Goal: Task Accomplishment & Management: Complete application form

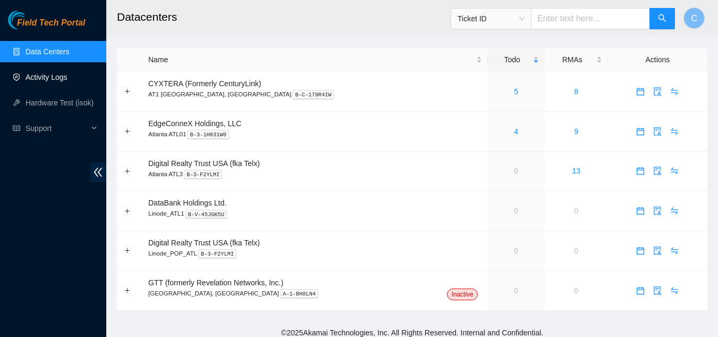
click at [55, 78] on link "Activity Logs" at bounding box center [47, 77] width 42 height 9
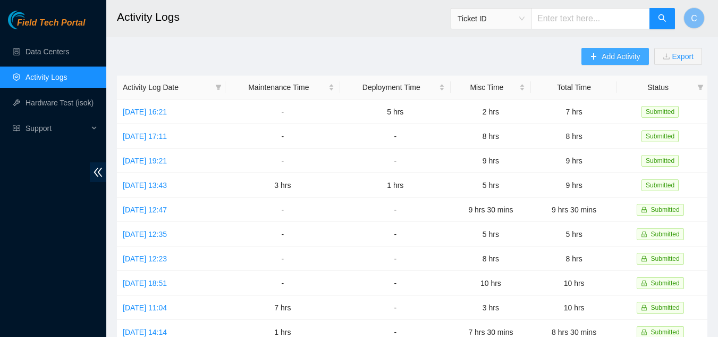
click at [610, 57] on span "Add Activity" at bounding box center [621, 57] width 38 height 12
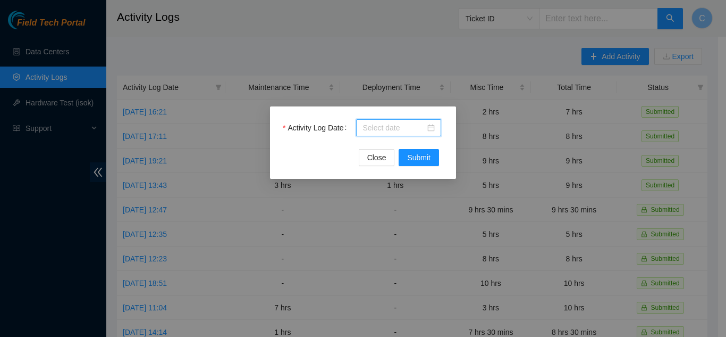
click at [400, 122] on input "Activity Log Date" at bounding box center [394, 128] width 63 height 12
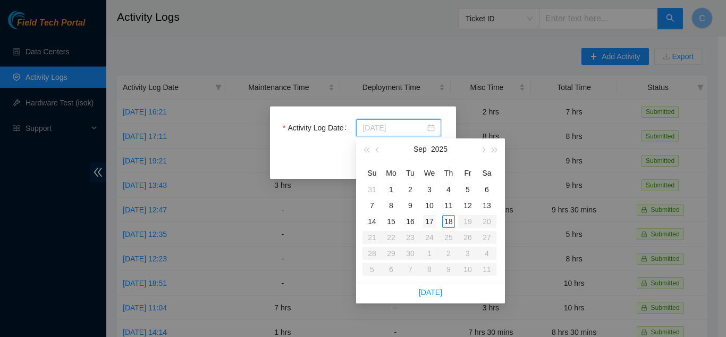
type input "[DATE]"
click at [425, 222] on div "17" at bounding box center [429, 221] width 13 height 13
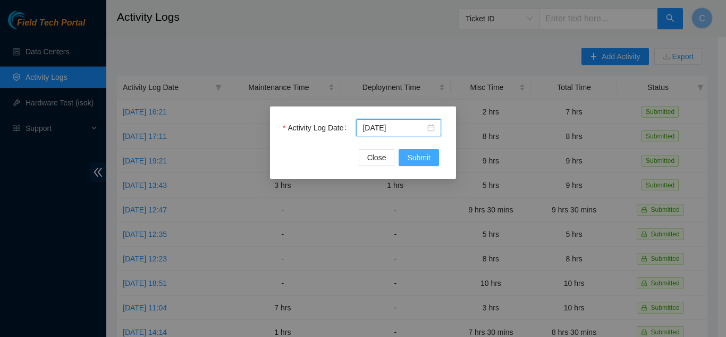
click at [414, 161] on span "Submit" at bounding box center [418, 158] width 23 height 12
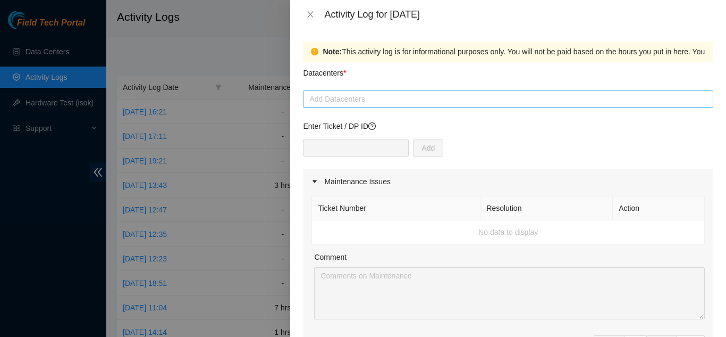
click at [355, 94] on div at bounding box center [508, 99] width 405 height 13
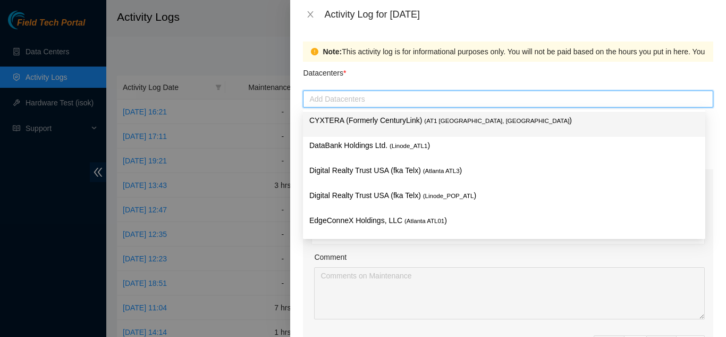
click at [328, 120] on p "CYXTERA (Formerly CenturyLink) ( AT1 [GEOGRAPHIC_DATA], [GEOGRAPHIC_DATA] )" at bounding box center [504, 120] width 390 height 12
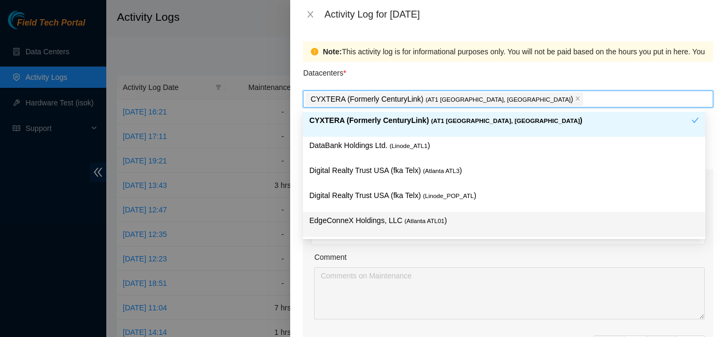
click at [304, 223] on div "EdgeConneX Holdings, LLC ( [GEOGRAPHIC_DATA] ATL01 )" at bounding box center [504, 224] width 403 height 25
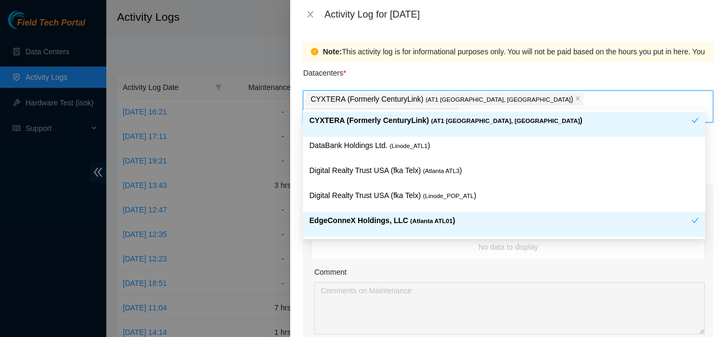
click at [456, 108] on span at bounding box center [452, 114] width 5 height 12
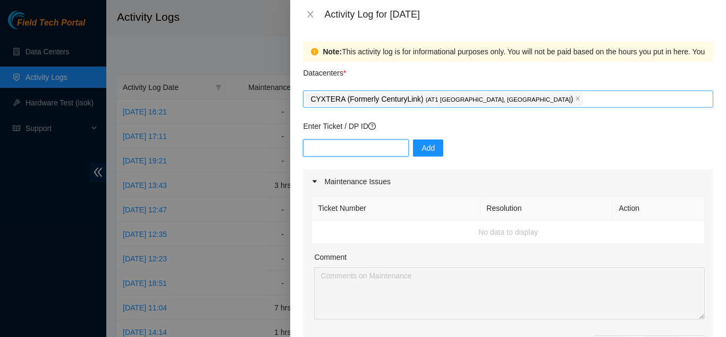
click at [380, 144] on input "text" at bounding box center [356, 147] width 106 height 17
paste input "DP83832"
type input "DP83832"
click at [426, 149] on span "Add" at bounding box center [428, 148] width 13 height 12
click at [372, 147] on input "text" at bounding box center [356, 147] width 106 height 17
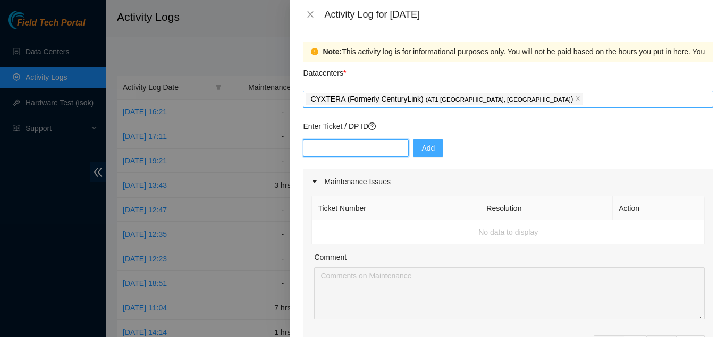
paste input "DP83833"
type input "DP83833"
click at [426, 145] on span "Add" at bounding box center [428, 148] width 13 height 12
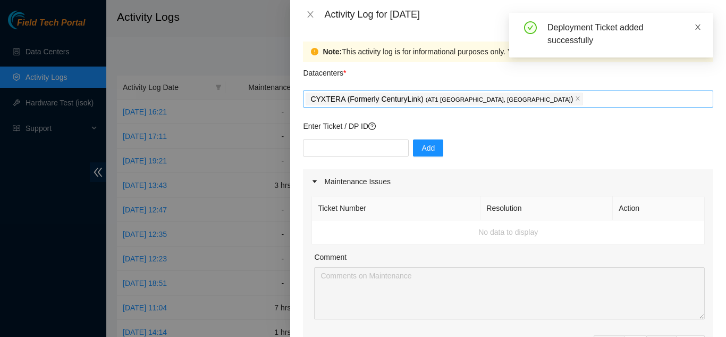
click at [696, 24] on icon "close" at bounding box center [697, 26] width 7 height 7
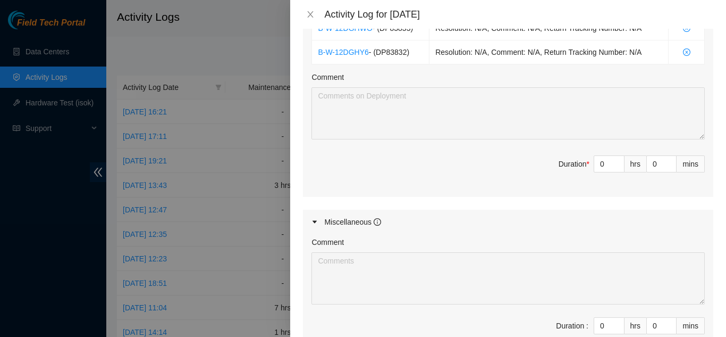
scroll to position [425, 0]
click at [599, 166] on input "0" at bounding box center [610, 162] width 30 height 16
type input "08"
type input "8"
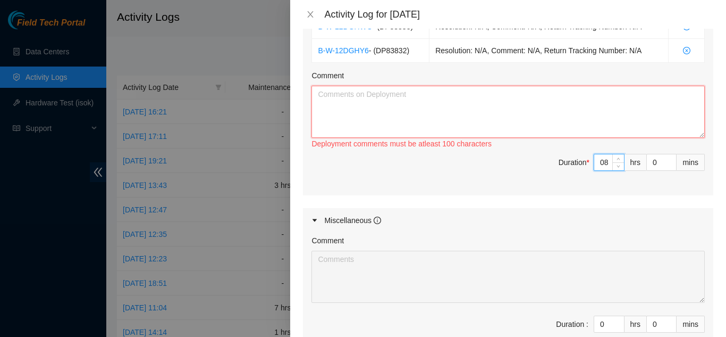
type input "8"
click at [455, 120] on textarea "Comment" at bounding box center [509, 112] width 394 height 52
type textarea "r"
click at [364, 97] on textarea "Retrieved" at bounding box center [509, 112] width 394 height 52
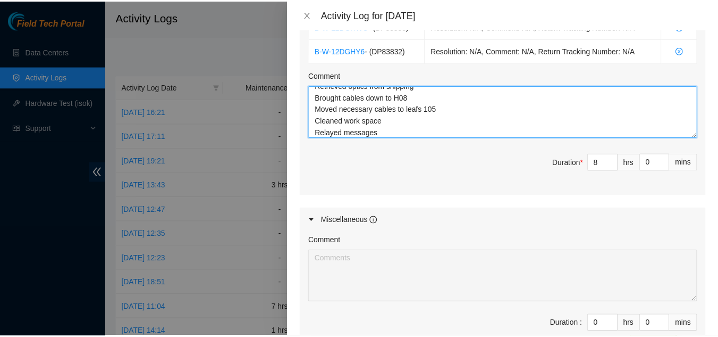
scroll to position [562, 0]
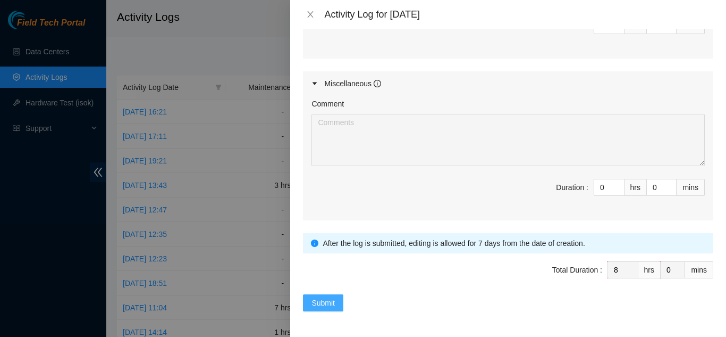
type textarea "Retrieved optics from shipping Brought cables down to H08 Moved necessary cable…"
click at [319, 305] on span "Submit" at bounding box center [323, 303] width 23 height 12
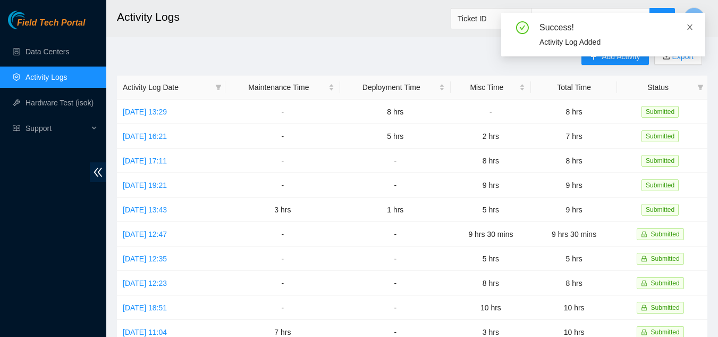
click at [690, 29] on icon "close" at bounding box center [690, 26] width 7 height 7
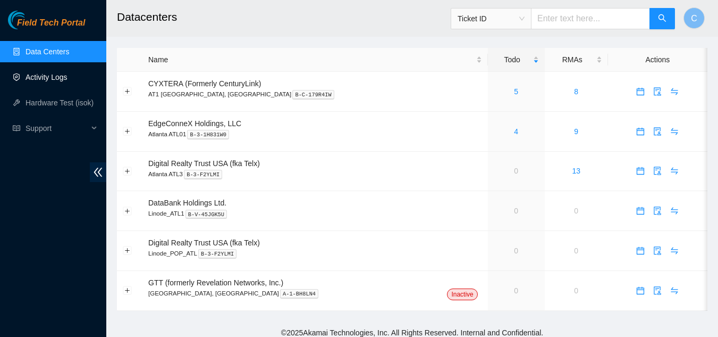
click at [58, 77] on link "Activity Logs" at bounding box center [47, 77] width 42 height 9
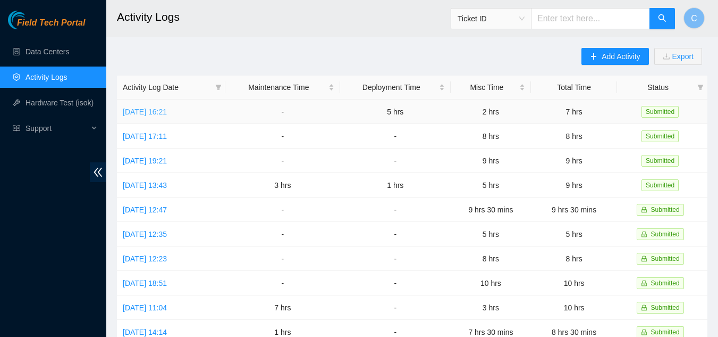
click at [164, 107] on link "[DATE] 16:21" at bounding box center [145, 111] width 44 height 9
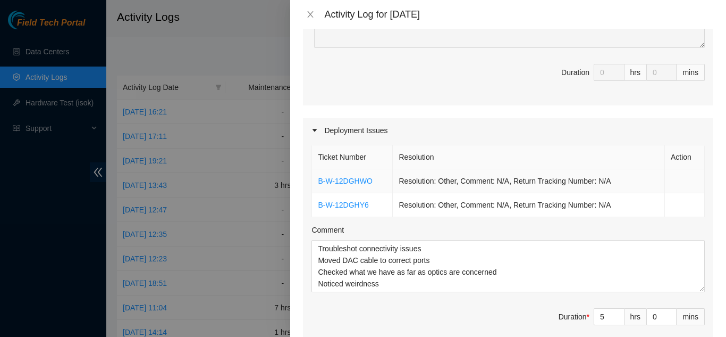
scroll to position [266, 0]
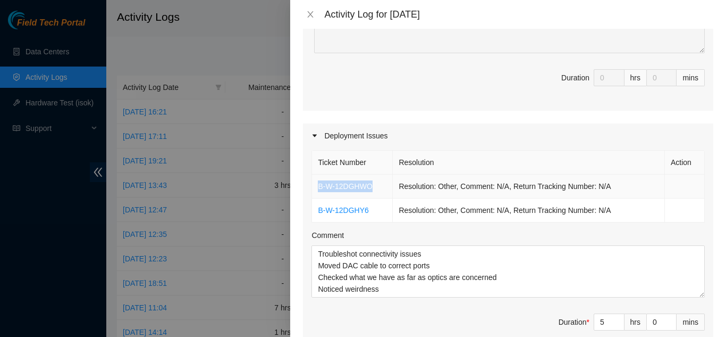
drag, startPoint x: 314, startPoint y: 187, endPoint x: 371, endPoint y: 190, distance: 57.0
click at [371, 190] on td "B-W-12DGHWO" at bounding box center [352, 186] width 81 height 24
click at [503, 152] on th "Resolution" at bounding box center [529, 162] width 272 height 24
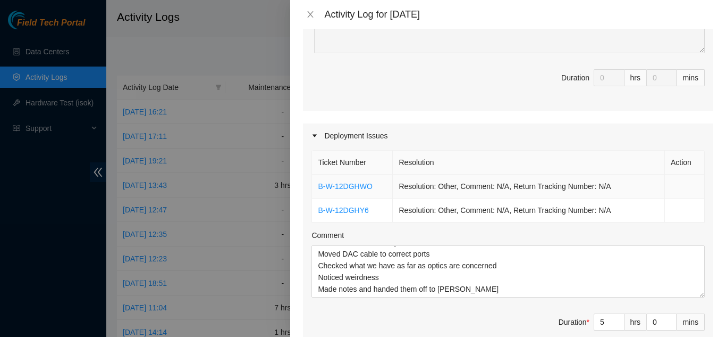
scroll to position [213, 0]
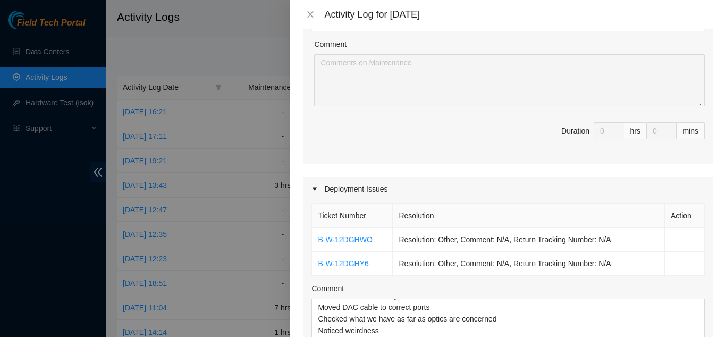
click at [367, 192] on div "Deployment Issues" at bounding box center [508, 189] width 411 height 24
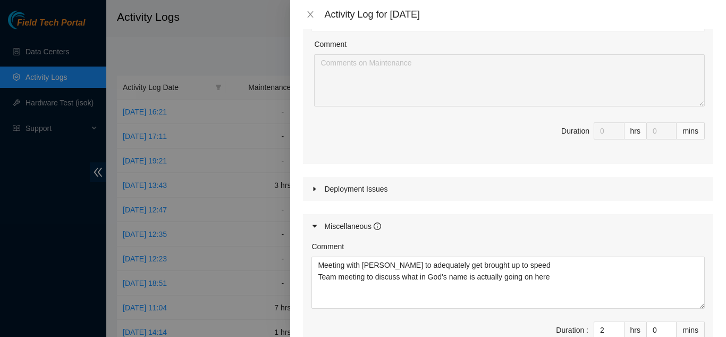
click at [367, 190] on div "Deployment Issues" at bounding box center [508, 189] width 411 height 24
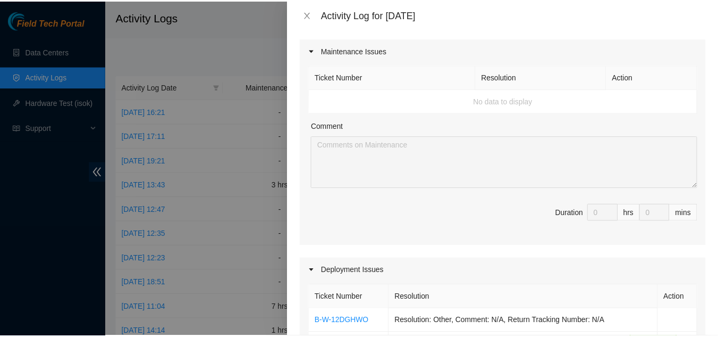
scroll to position [53, 0]
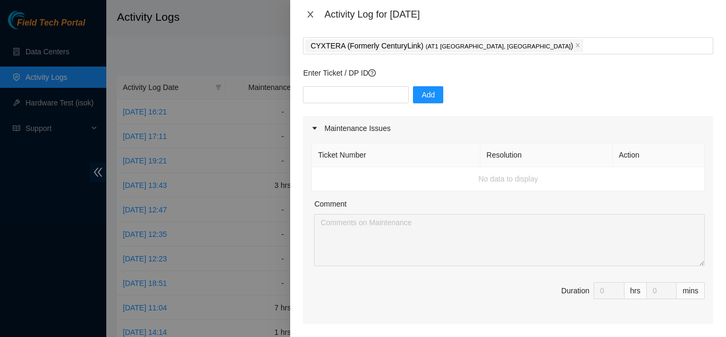
click at [311, 16] on icon "close" at bounding box center [310, 14] width 9 height 9
